Goal: Navigation & Orientation: Find specific page/section

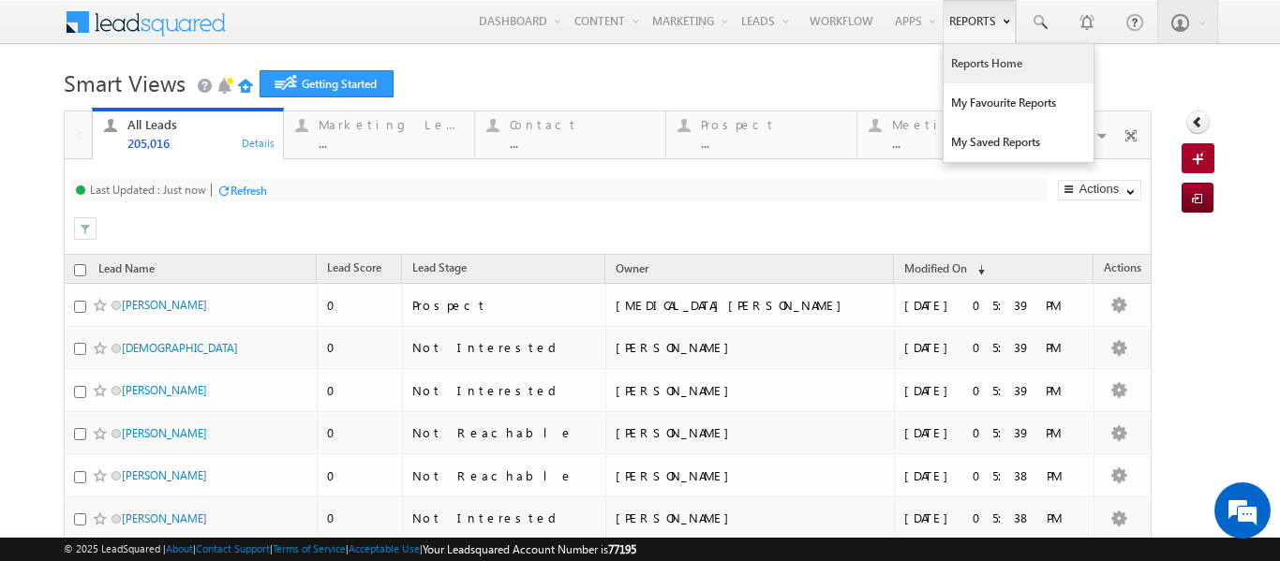
click at [963, 71] on link "Reports Home" at bounding box center [1018, 63] width 150 height 39
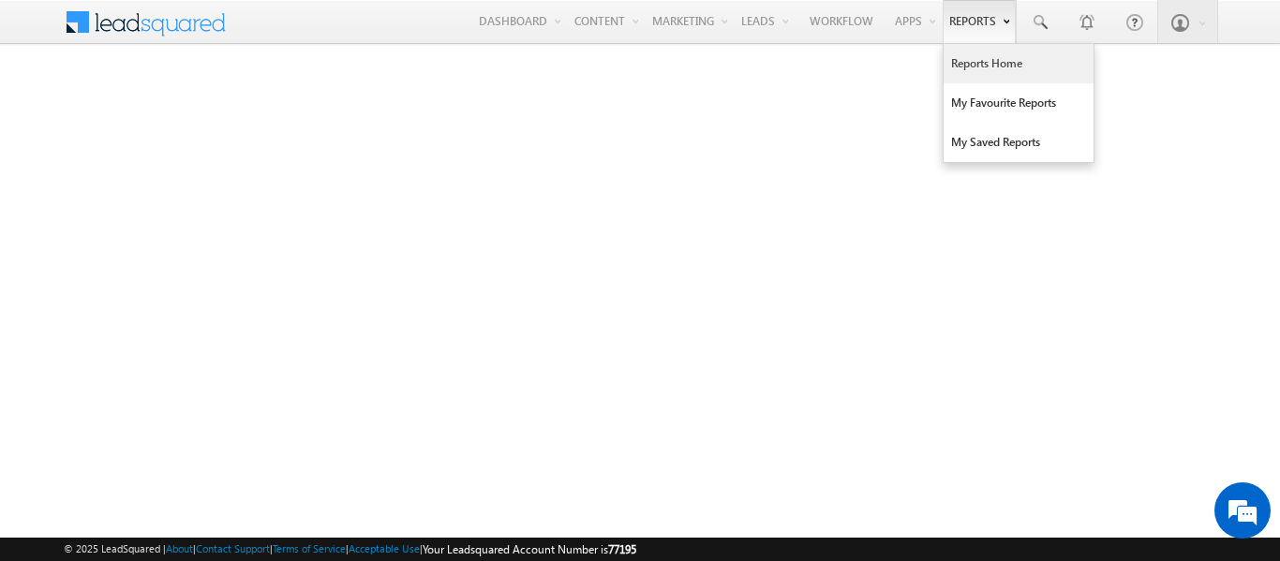
click at [967, 67] on link "Reports Home" at bounding box center [1018, 63] width 150 height 39
